Goal: Manage account settings

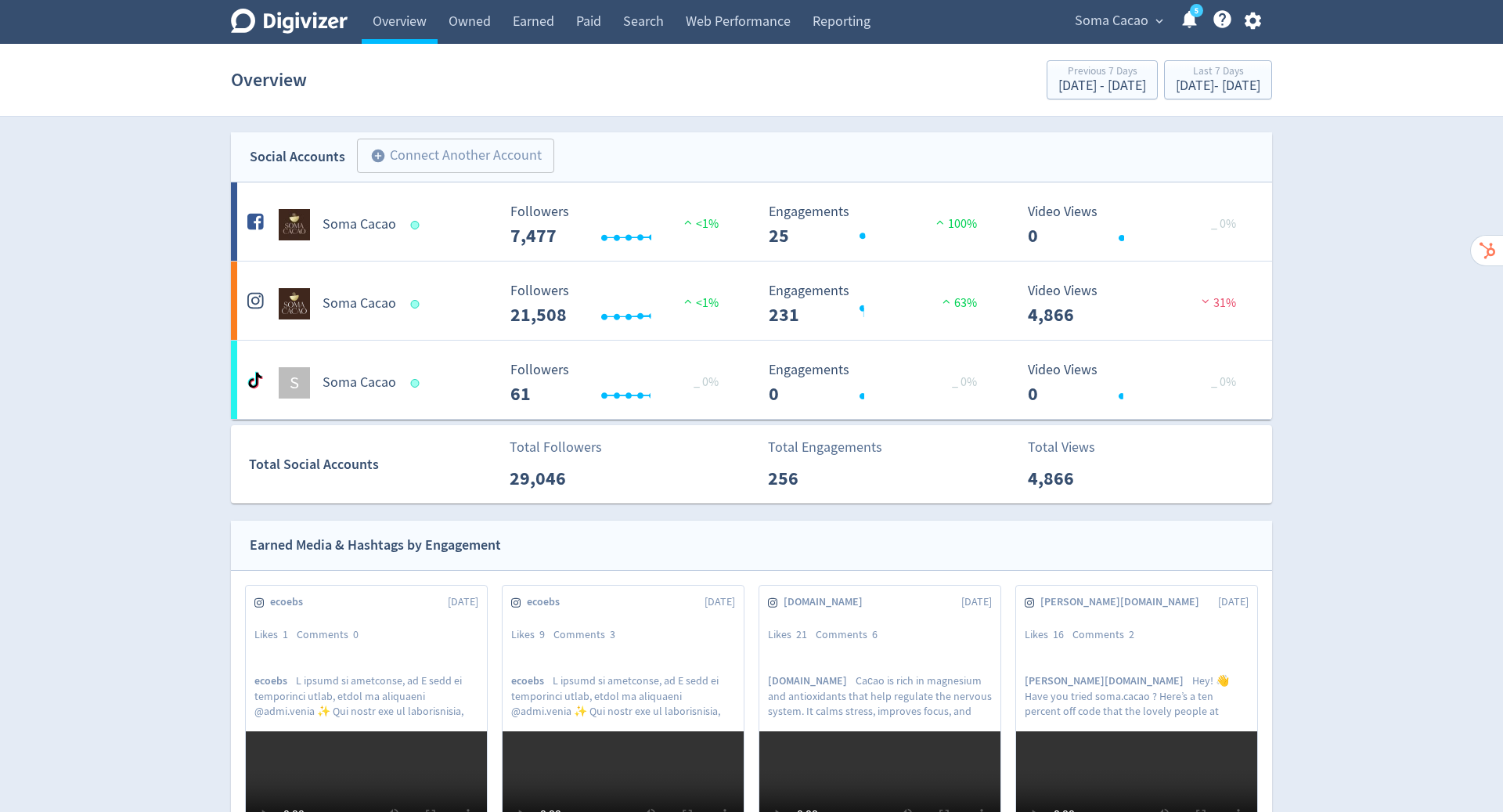
click at [1119, 14] on span "Soma Cacao" at bounding box center [1111, 21] width 73 height 25
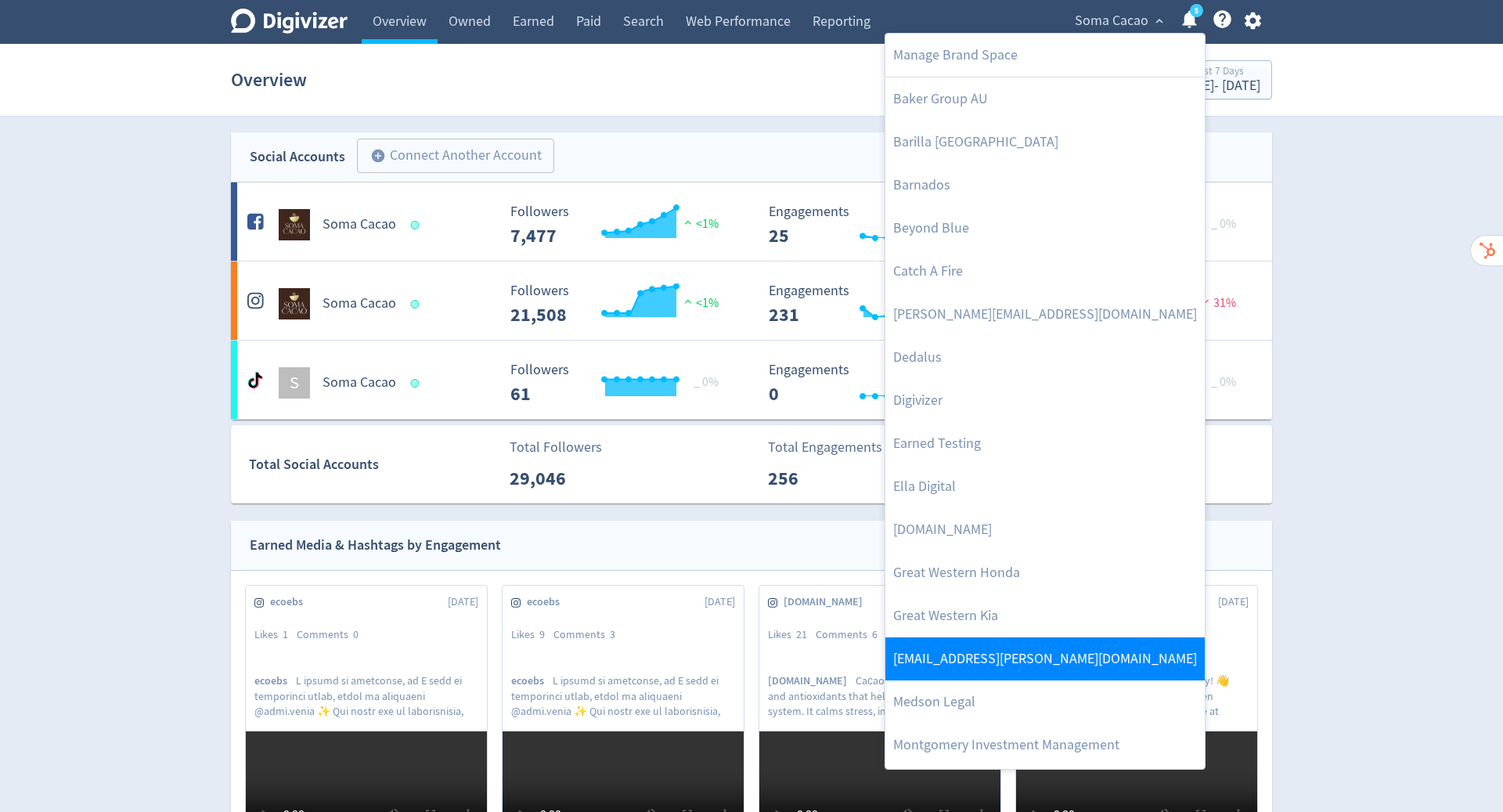
click at [1007, 644] on link "[EMAIL_ADDRESS][PERSON_NAME][DOMAIN_NAME]" at bounding box center [1045, 659] width 319 height 43
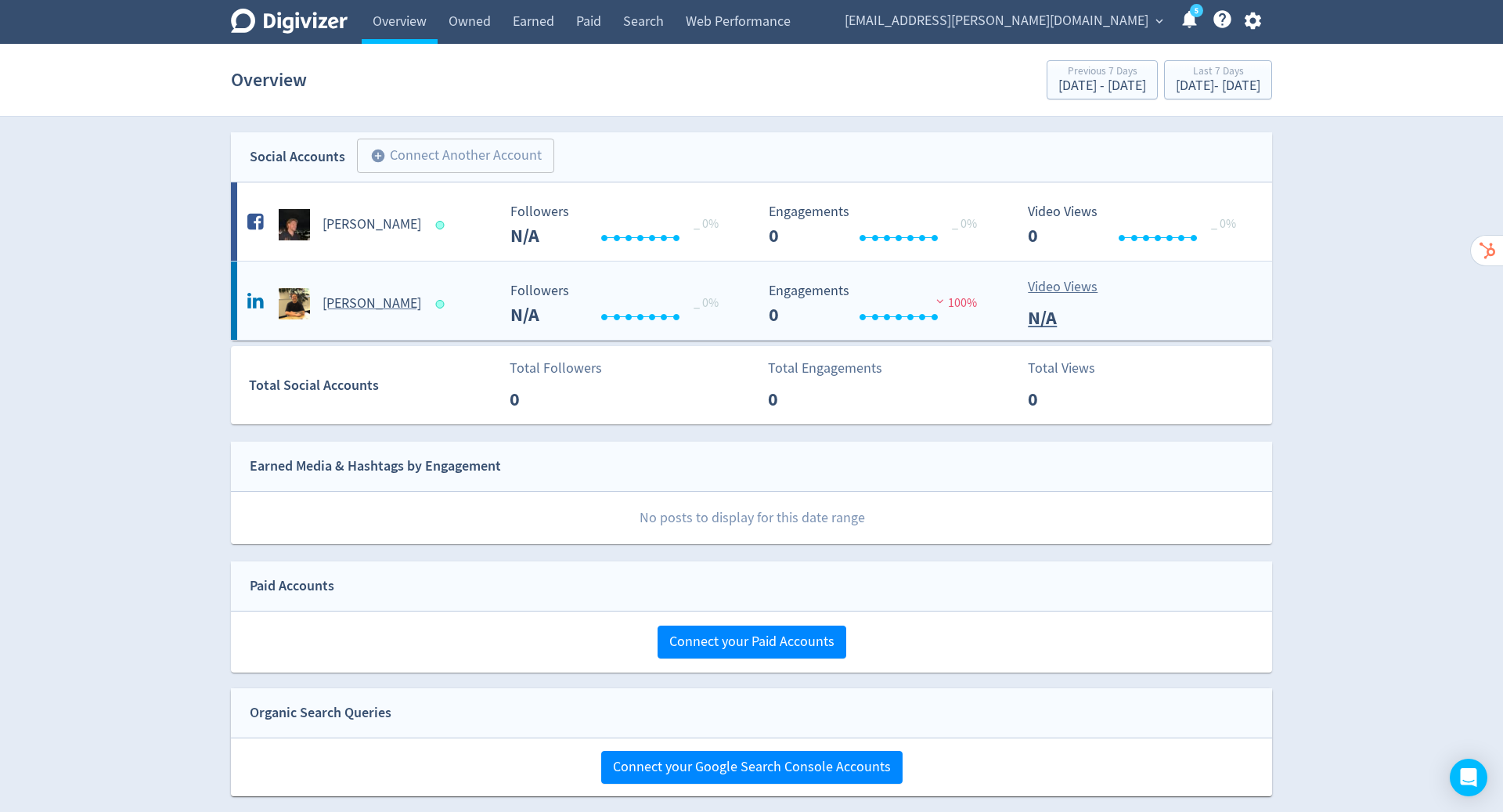
click at [392, 306] on h5 "[PERSON_NAME]" at bounding box center [371, 303] width 98 height 18
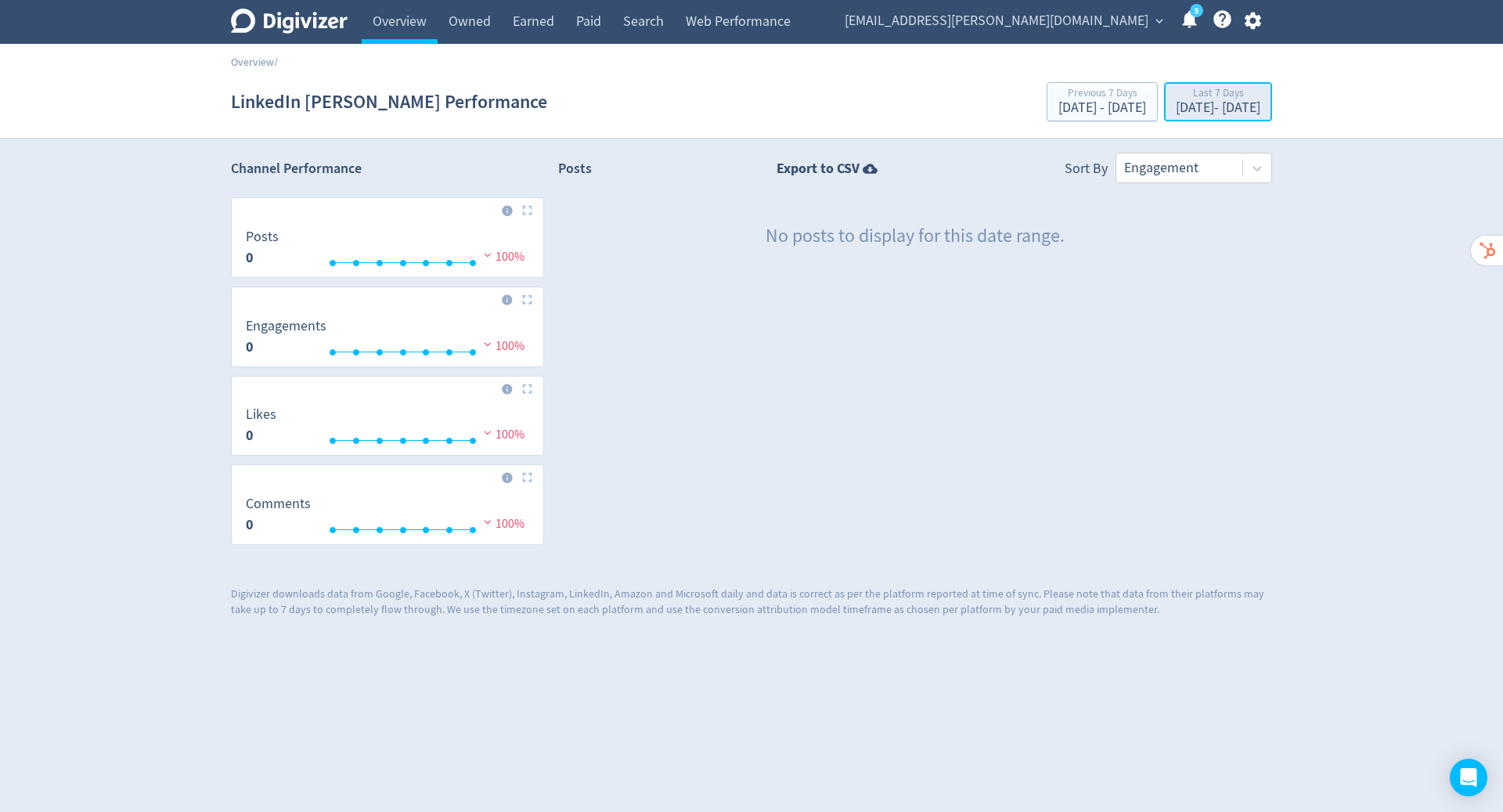
click at [1176, 110] on div "[DATE] - [DATE]" at bounding box center [1218, 108] width 85 height 14
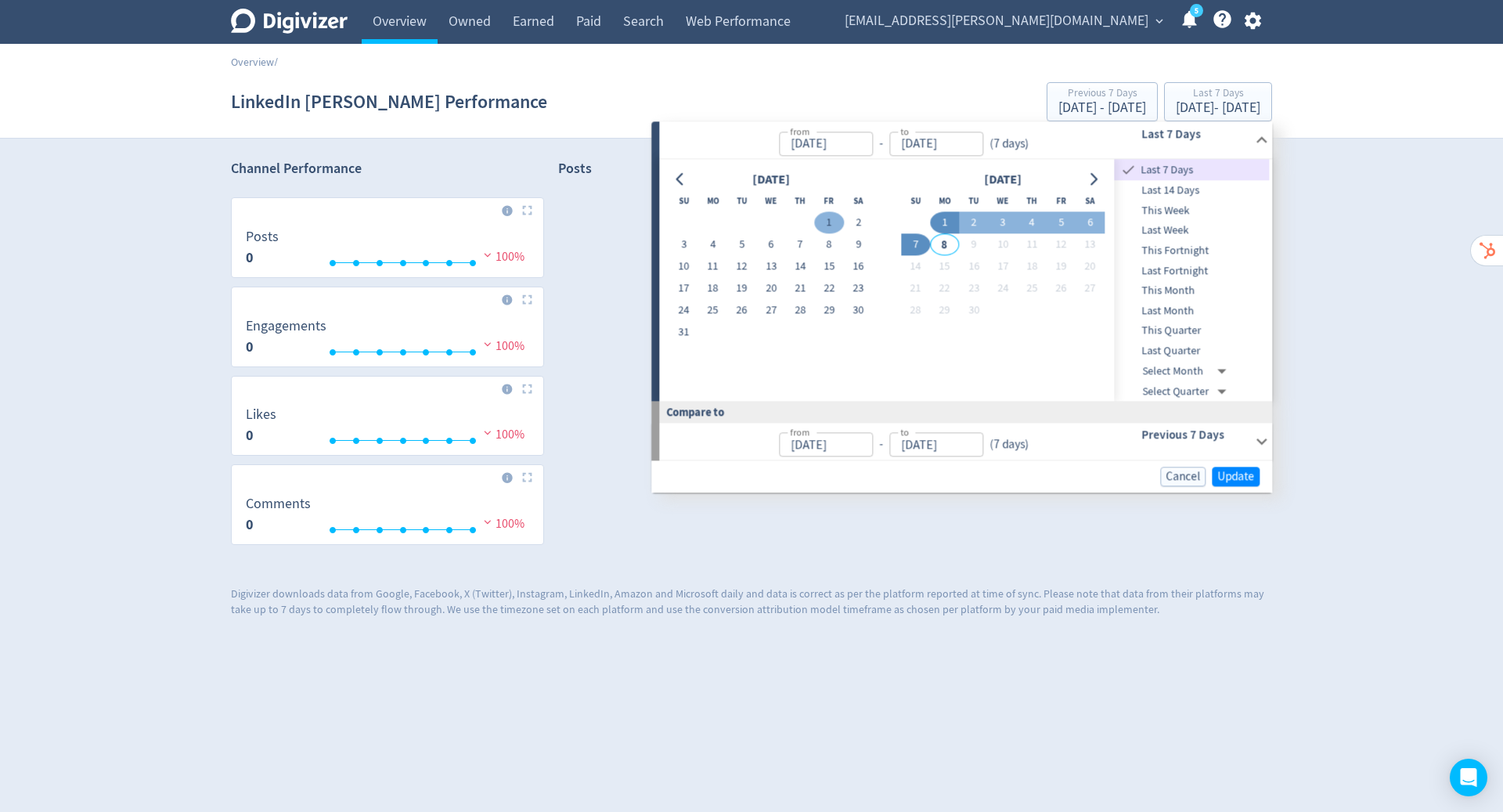
click at [822, 218] on button "1" at bounding box center [830, 223] width 29 height 22
type input "[DATE]"
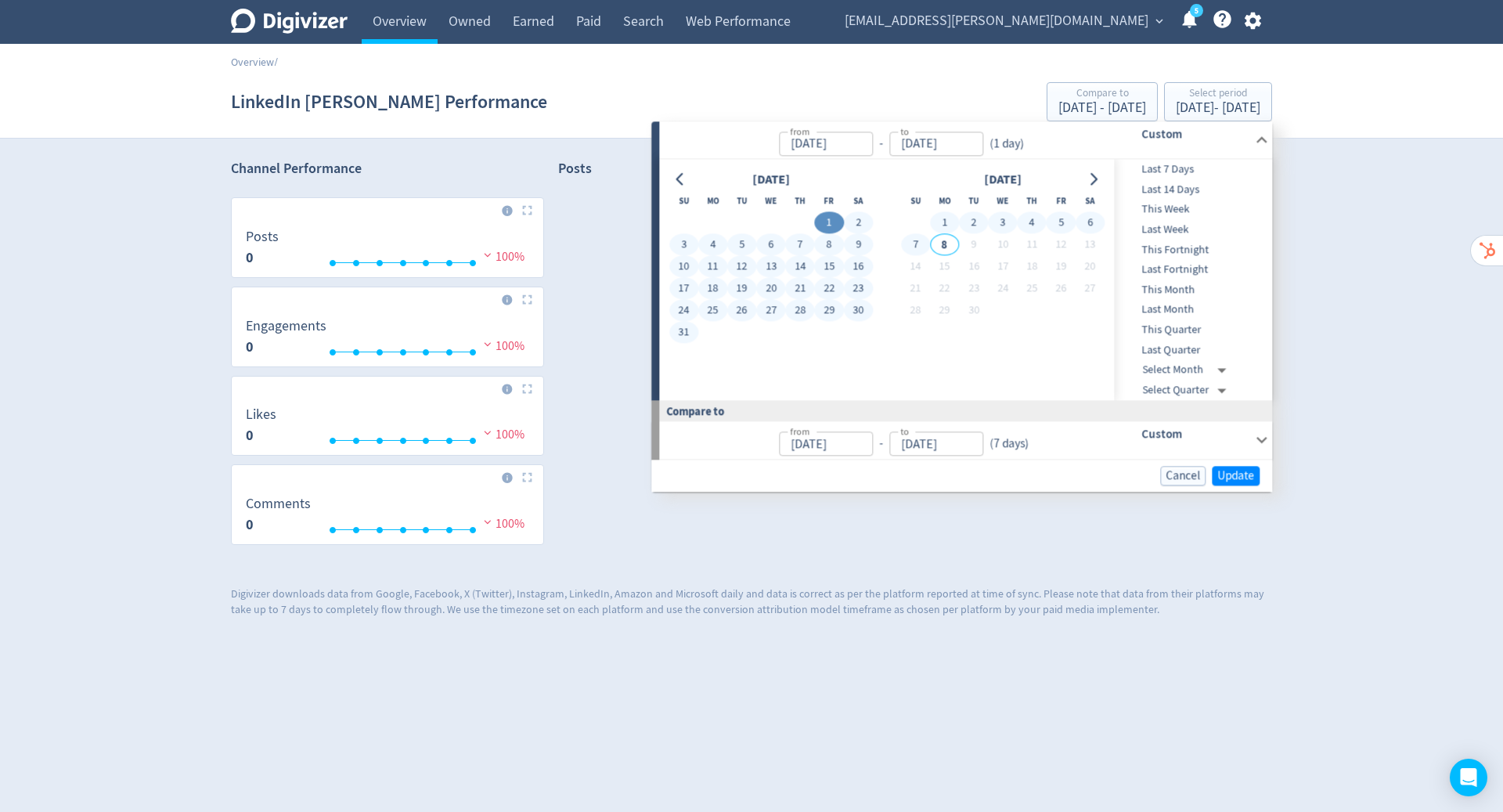
click at [916, 247] on button "7" at bounding box center [915, 245] width 29 height 22
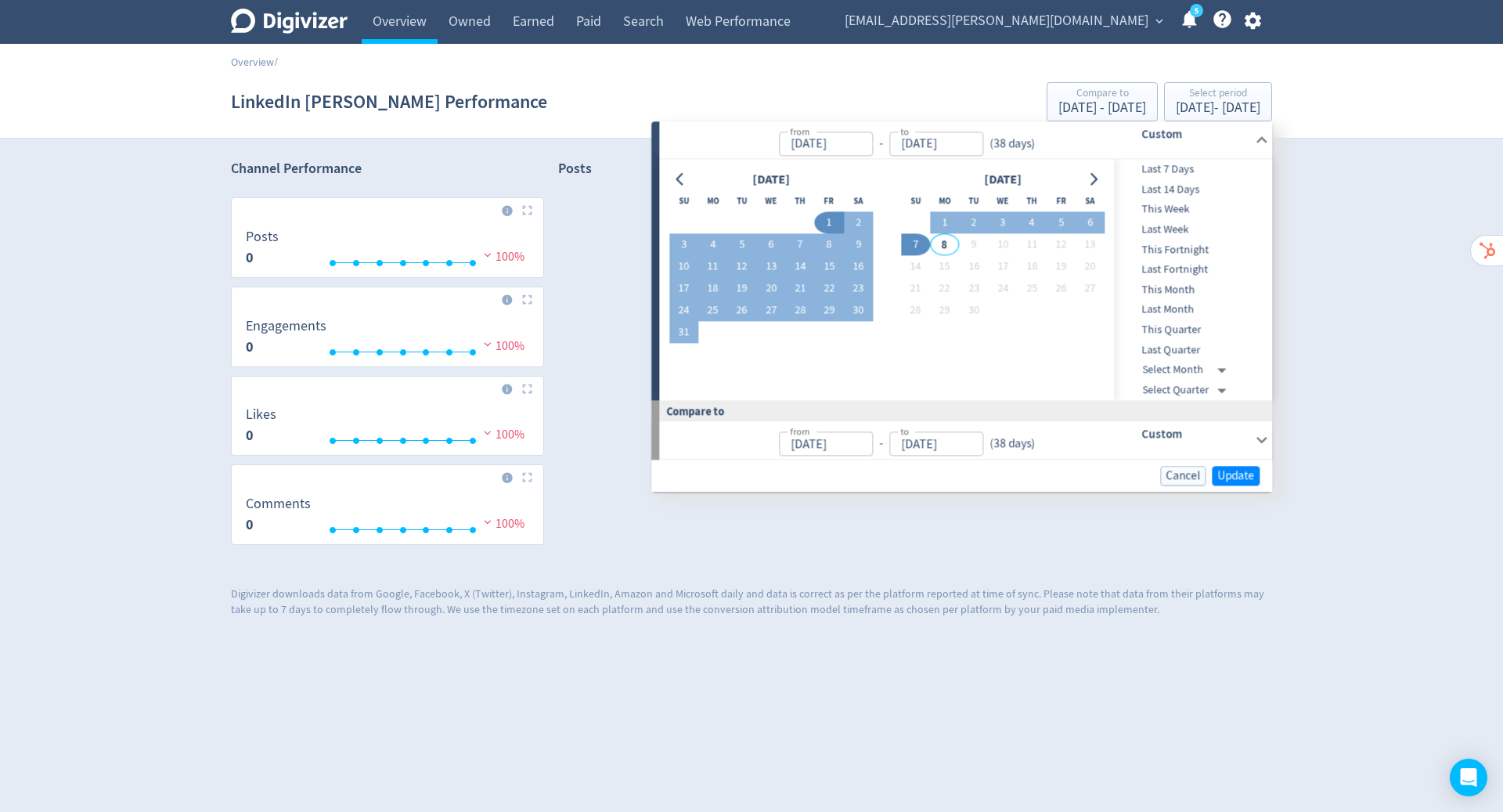
type input "[DATE]"
click at [1245, 473] on span "Update" at bounding box center [1236, 475] width 37 height 12
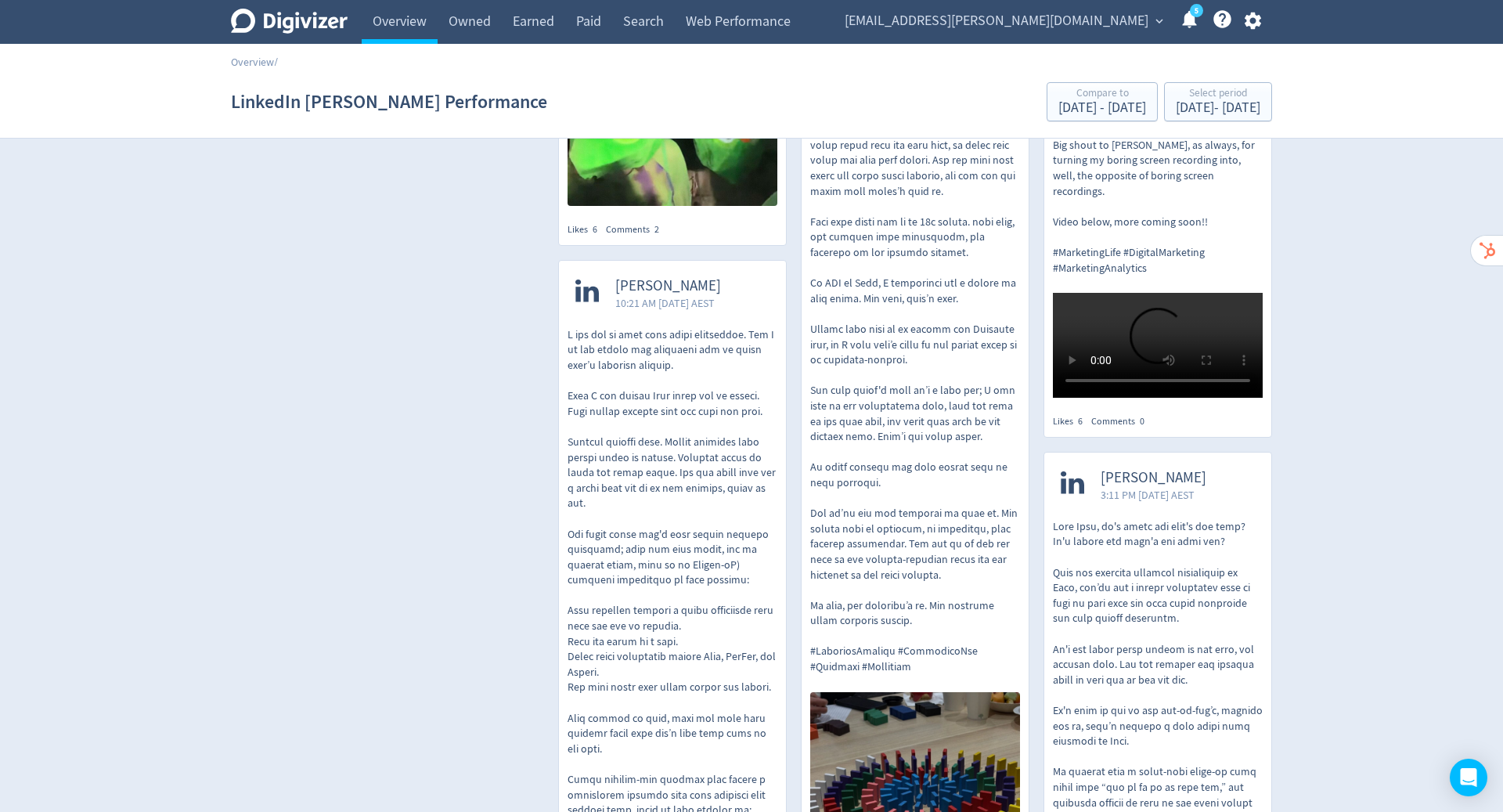
scroll to position [431, 0]
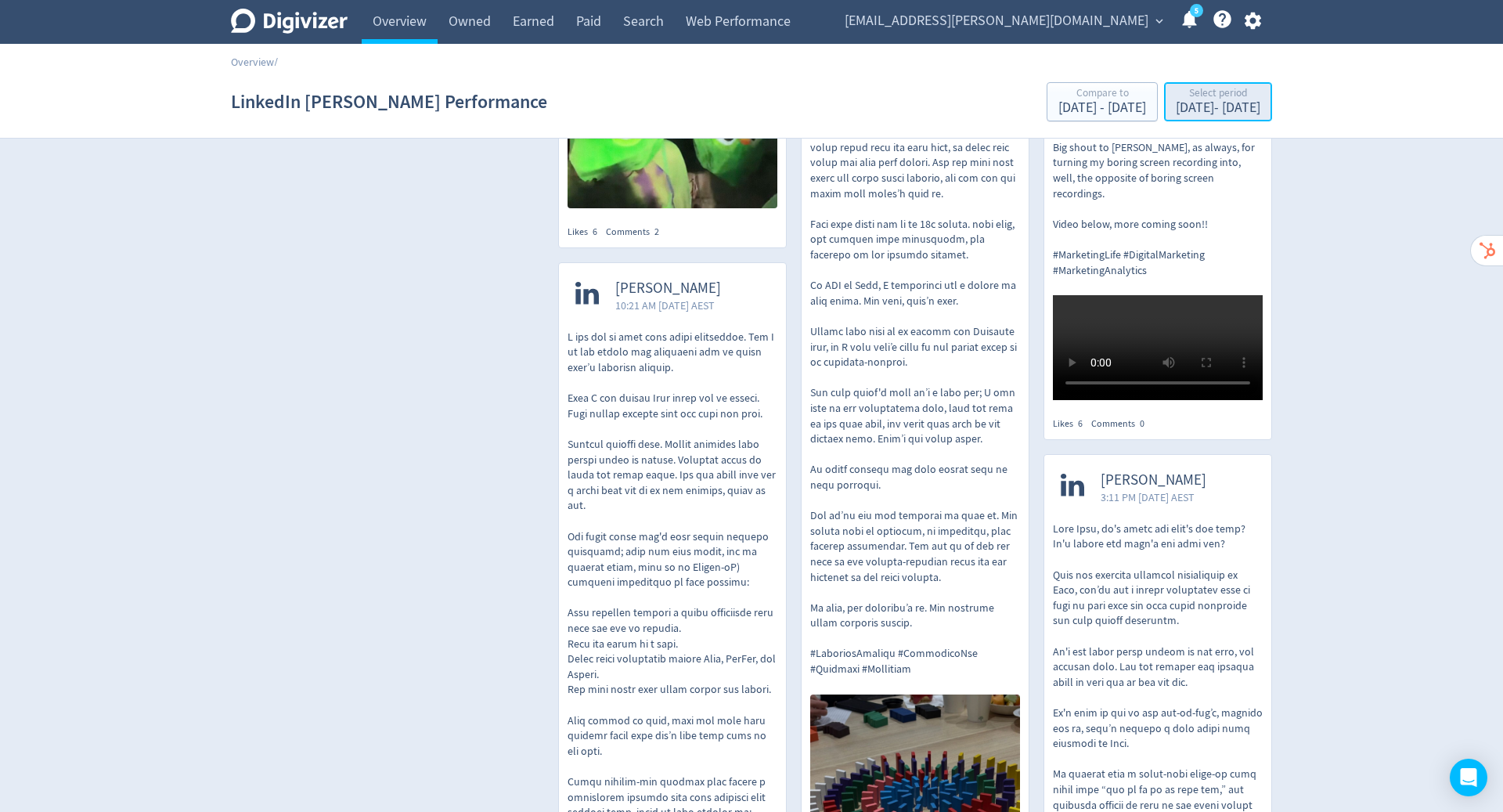
click at [1176, 108] on div "[DATE] - [DATE]" at bounding box center [1218, 108] width 85 height 14
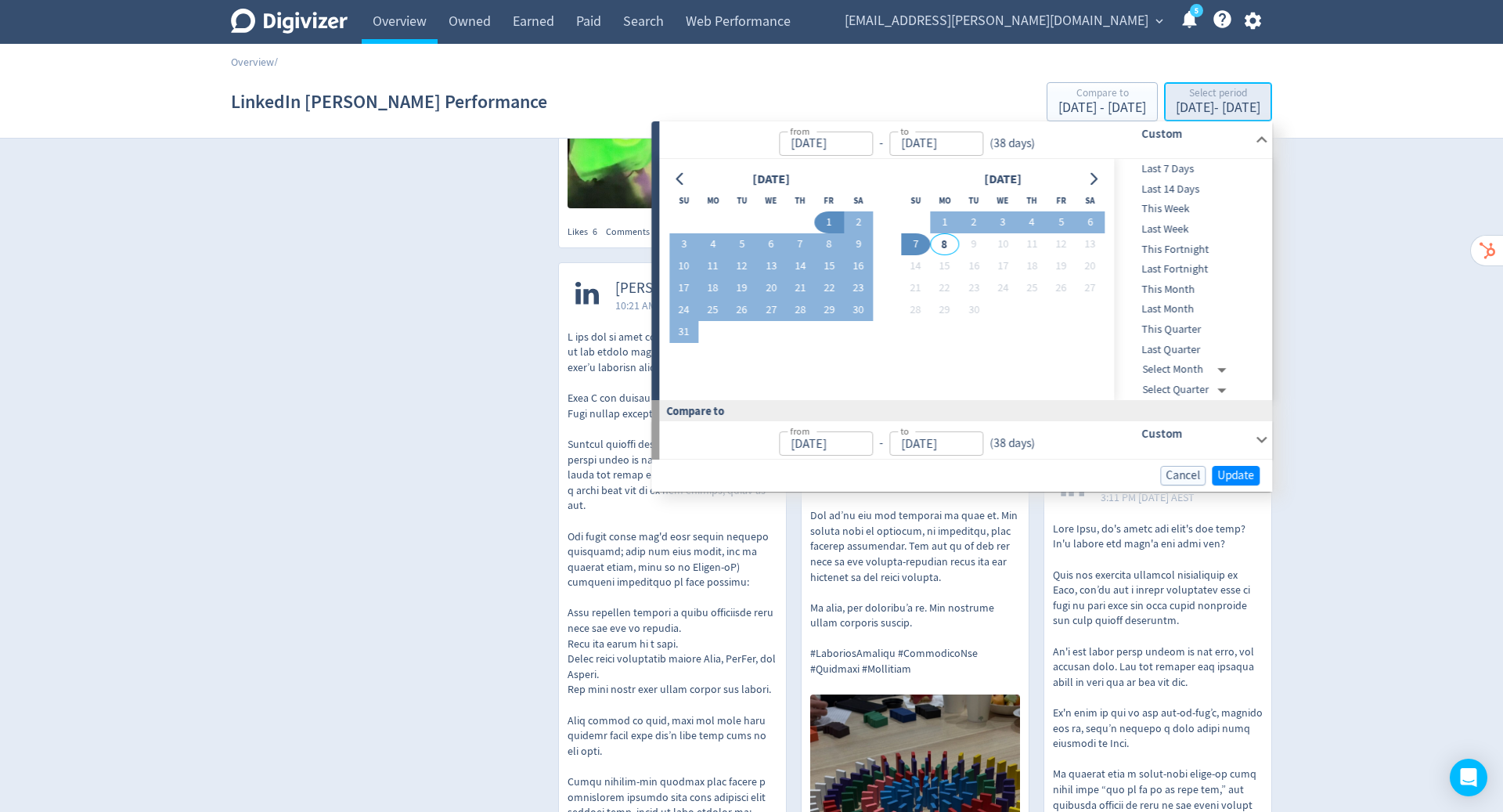
type input "[DATE]"
click at [684, 176] on icon "Go to previous month" at bounding box center [680, 178] width 13 height 13
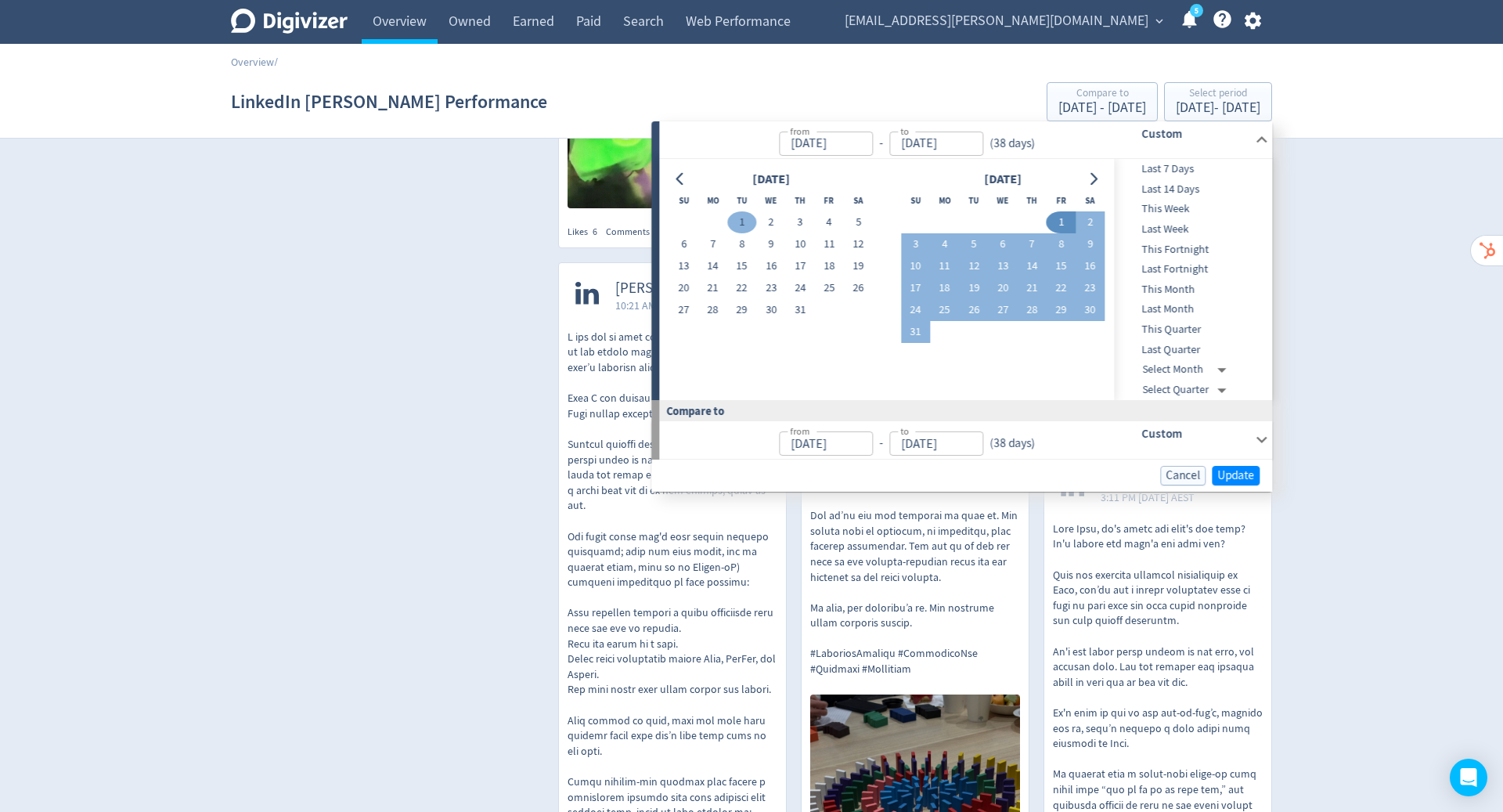
click at [742, 218] on button "1" at bounding box center [742, 222] width 29 height 22
type input "[DATE]"
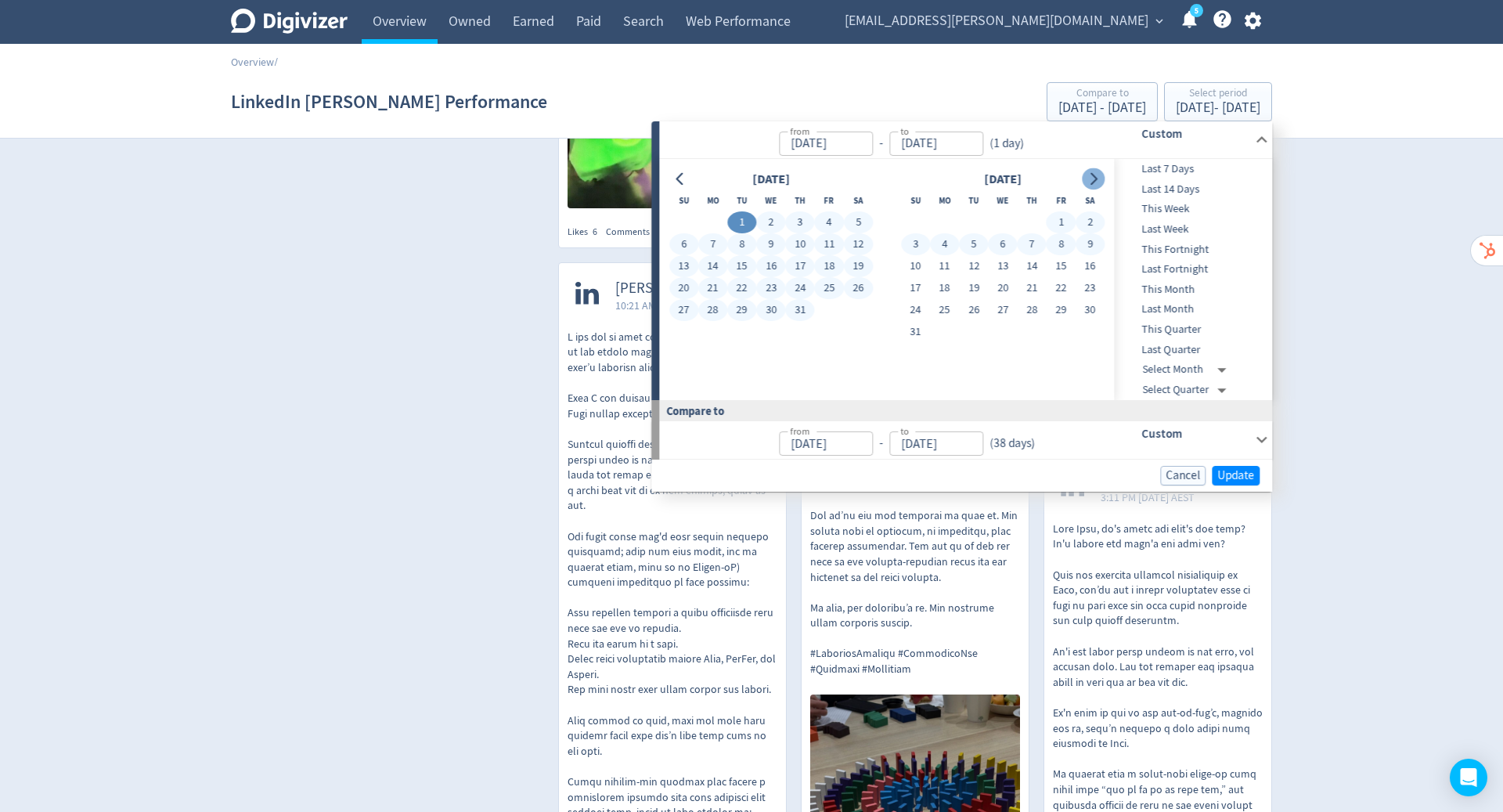
click at [1095, 182] on icon "Go to next month" at bounding box center [1093, 178] width 13 height 13
click at [909, 247] on button "7" at bounding box center [915, 244] width 29 height 22
type input "[DATE]"
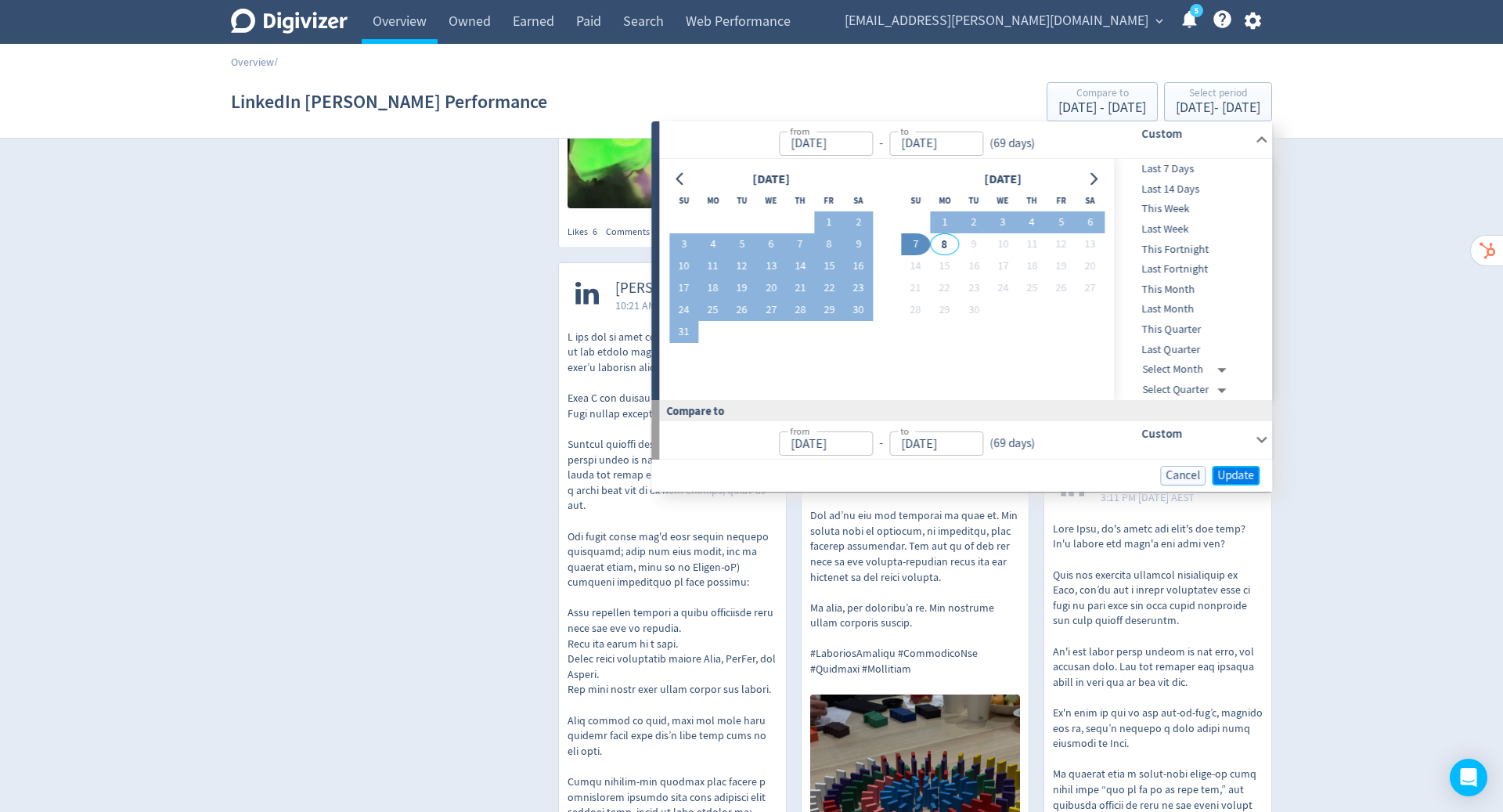
click at [1241, 474] on span "Update" at bounding box center [1236, 475] width 37 height 12
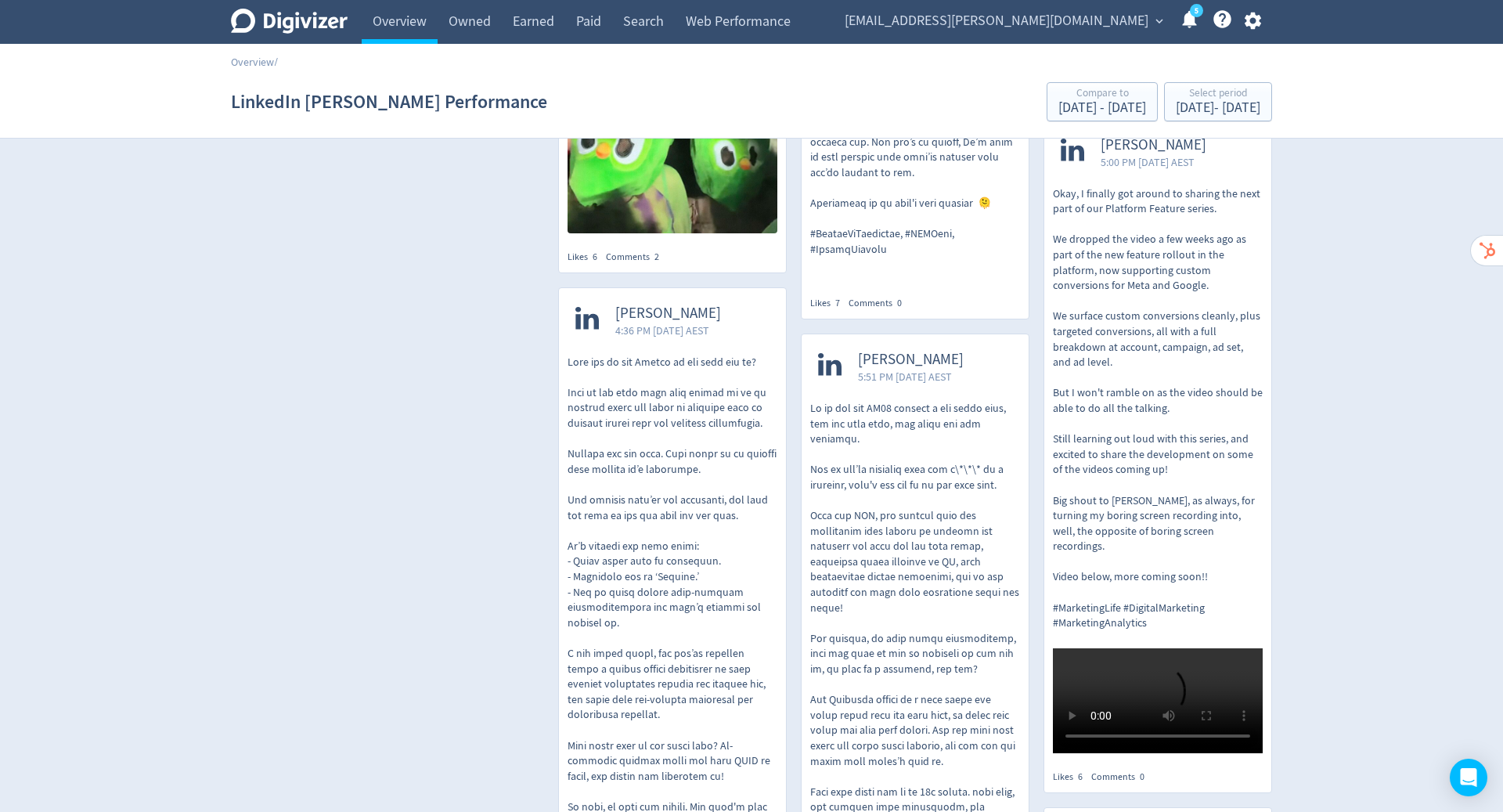
scroll to position [0, 0]
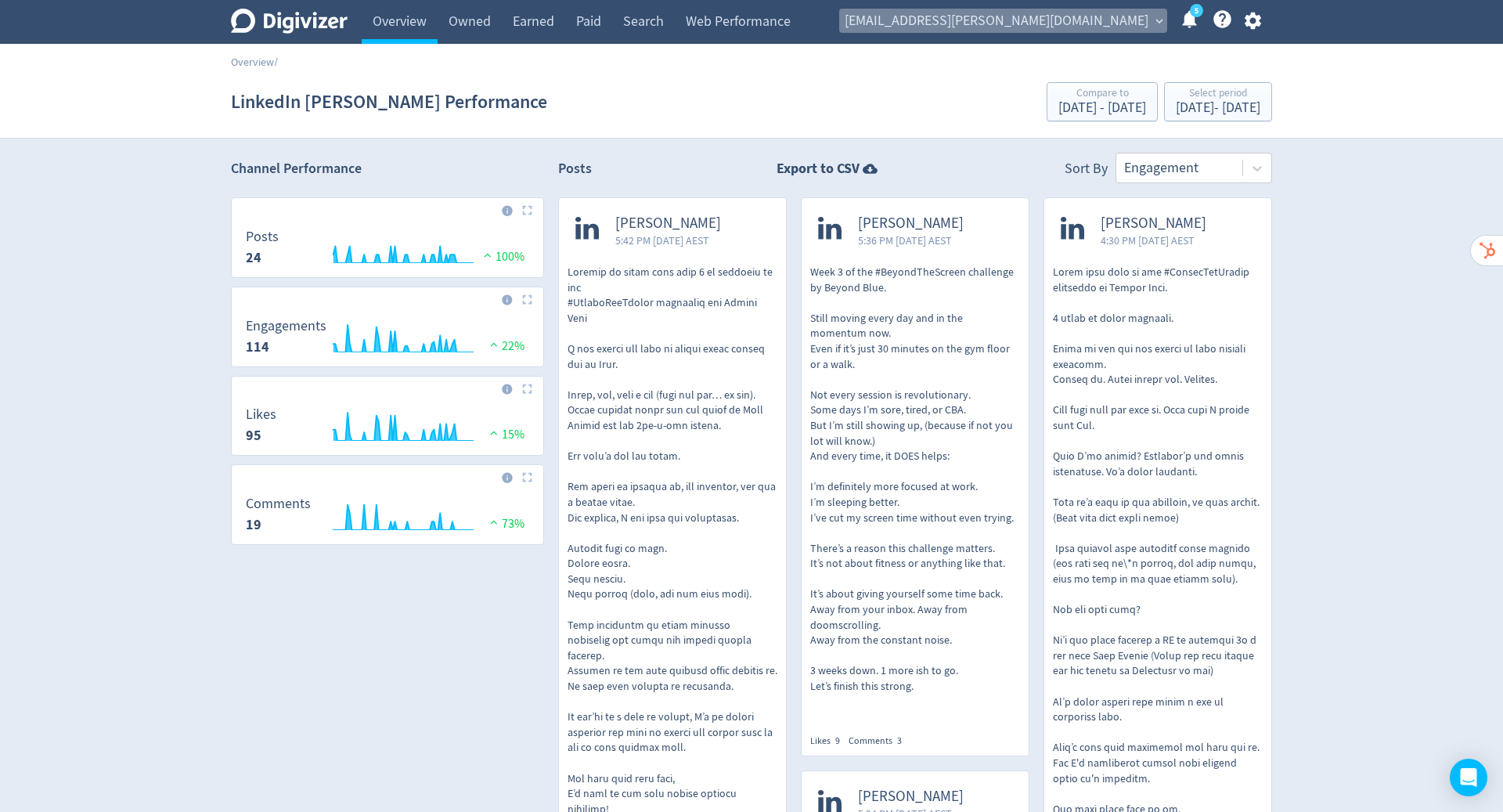
click at [1070, 28] on span "[EMAIL_ADDRESS][PERSON_NAME][DOMAIN_NAME]" at bounding box center [997, 21] width 304 height 25
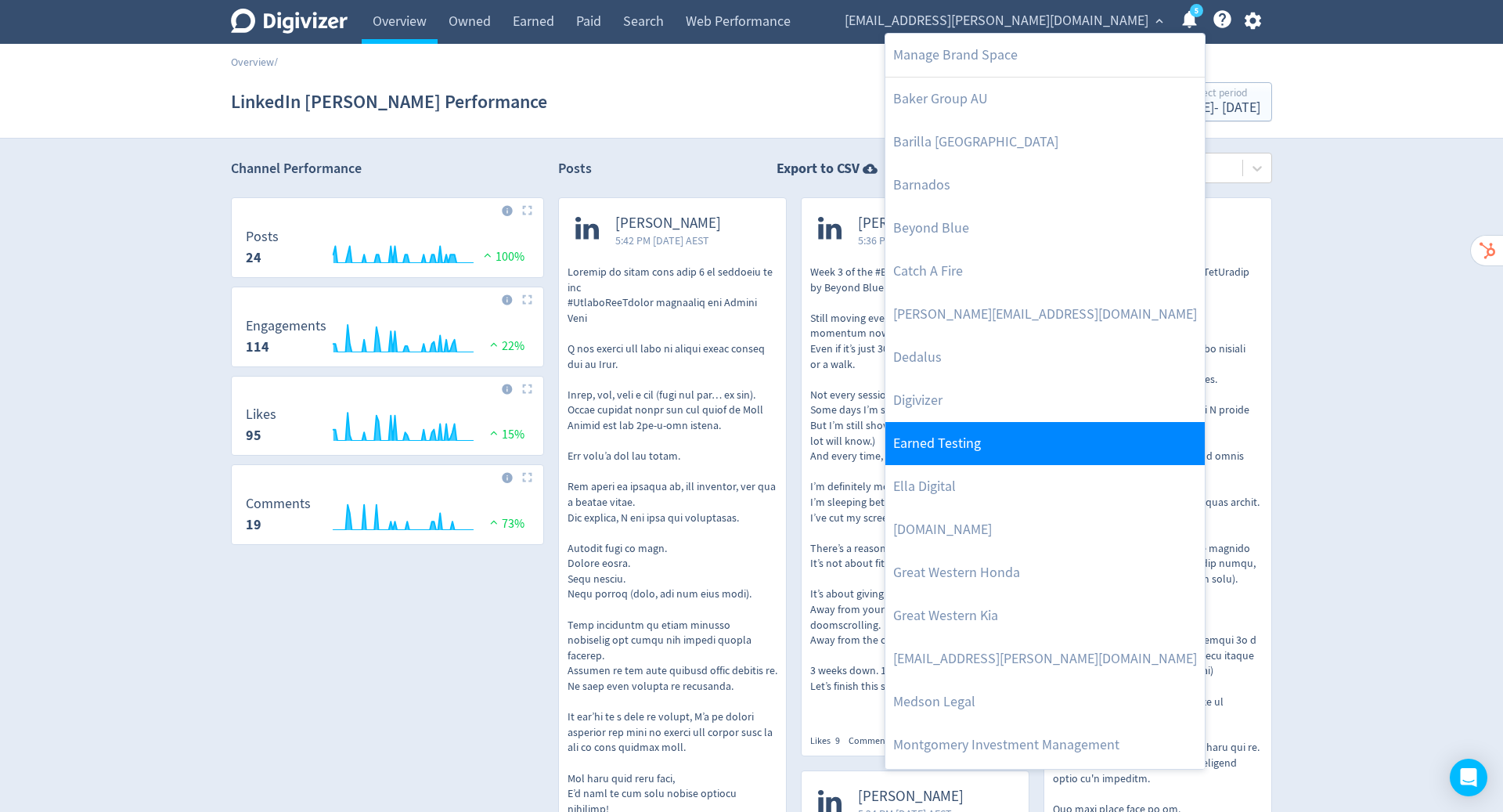
scroll to position [600, 0]
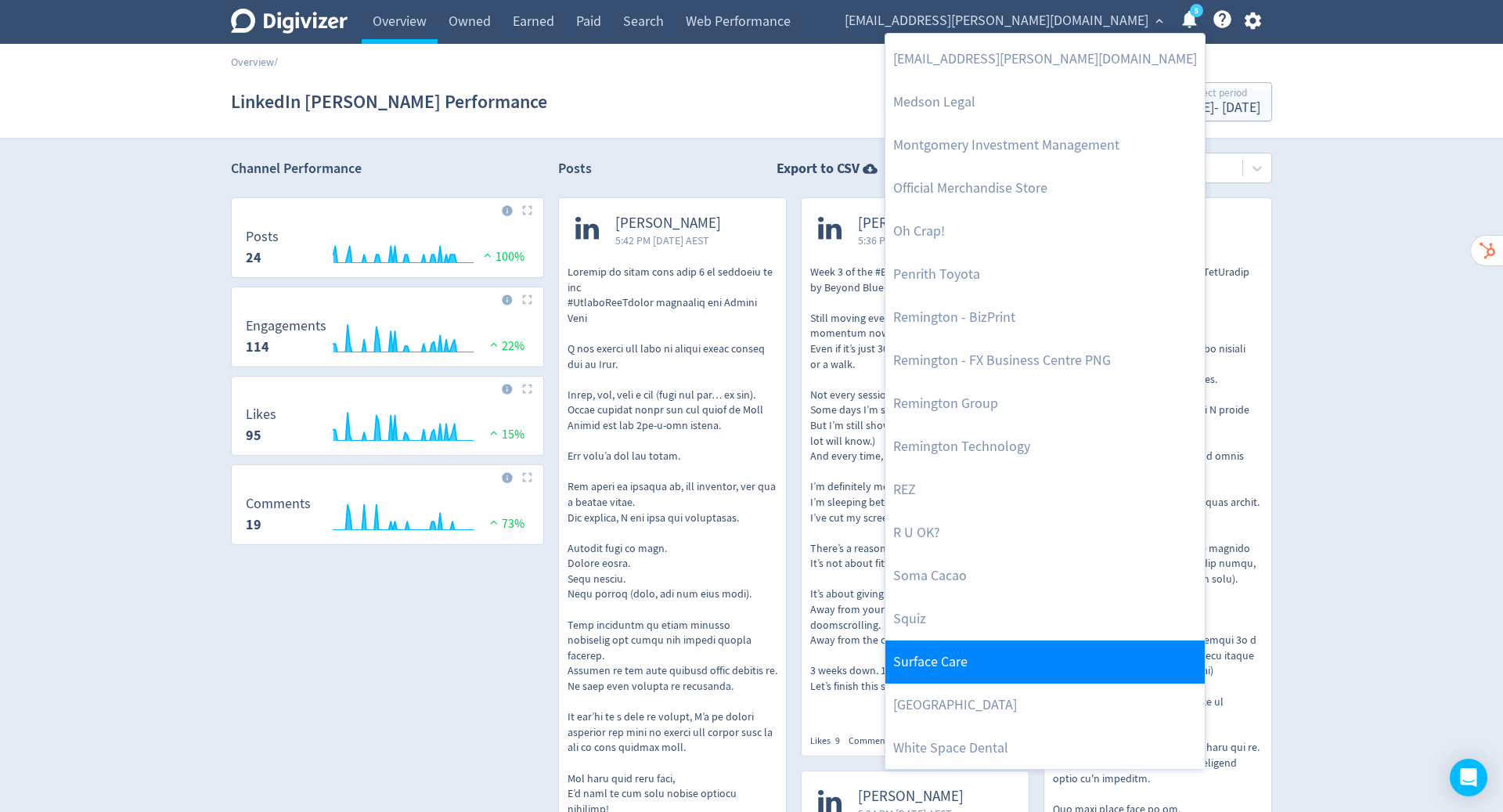
click at [1000, 658] on link "Surface Care" at bounding box center [1045, 662] width 319 height 43
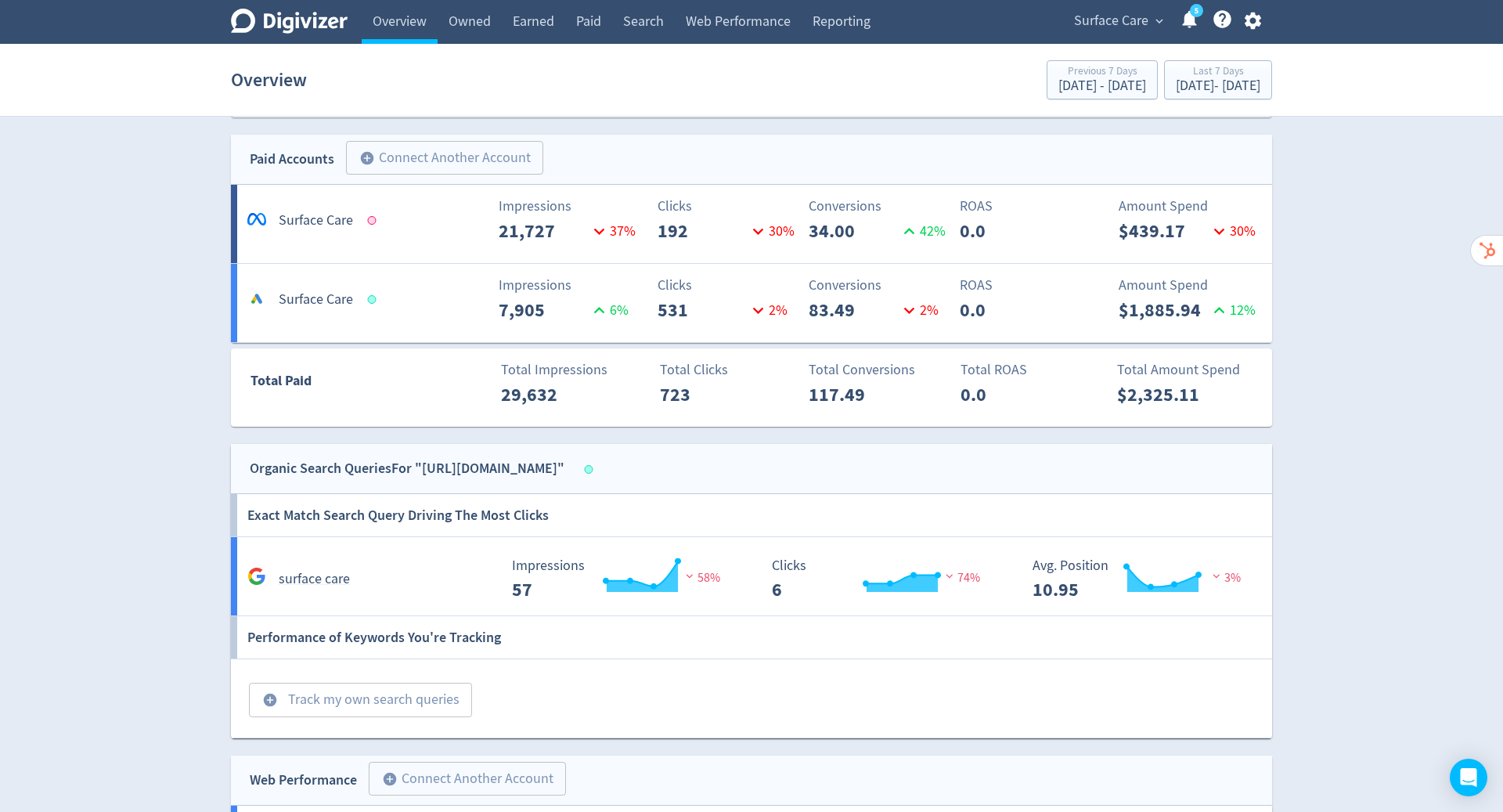
scroll to position [484, 0]
click at [1191, 17] on link "5" at bounding box center [1197, 11] width 14 height 14
click at [1228, 17] on icon at bounding box center [1222, 19] width 18 height 18
click at [1224, 21] on icon at bounding box center [1222, 19] width 18 height 18
click at [1189, 19] on icon at bounding box center [1189, 19] width 14 height 17
